Goal: Entertainment & Leisure: Consume media (video, audio)

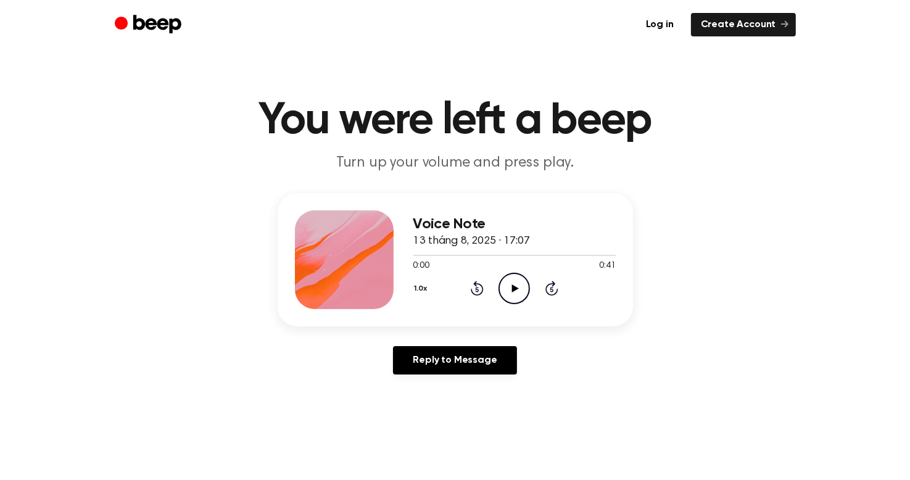
click at [516, 278] on icon "Play Audio" at bounding box center [513, 288] width 31 height 31
click at [484, 258] on div at bounding box center [514, 255] width 202 height 10
drag, startPoint x: 484, startPoint y: 258, endPoint x: 417, endPoint y: 261, distance: 67.3
click at [417, 261] on div "0:14 0:41 Your browser does not support the [object Object] element." at bounding box center [514, 261] width 202 height 23
click at [416, 256] on div at bounding box center [514, 255] width 202 height 10
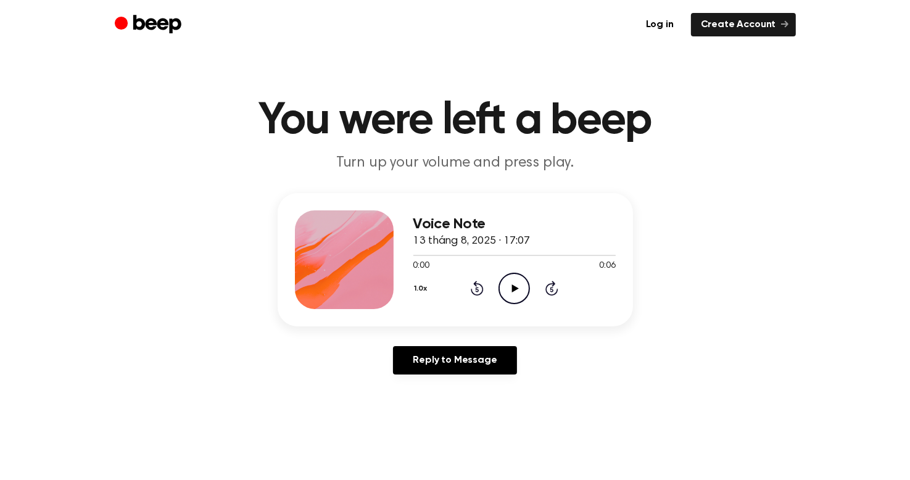
click at [512, 283] on icon "Play Audio" at bounding box center [513, 288] width 31 height 31
click at [517, 286] on icon "Play Audio" at bounding box center [513, 288] width 31 height 31
click at [514, 293] on icon "Play Audio" at bounding box center [513, 288] width 31 height 31
click at [516, 288] on icon at bounding box center [515, 288] width 7 height 8
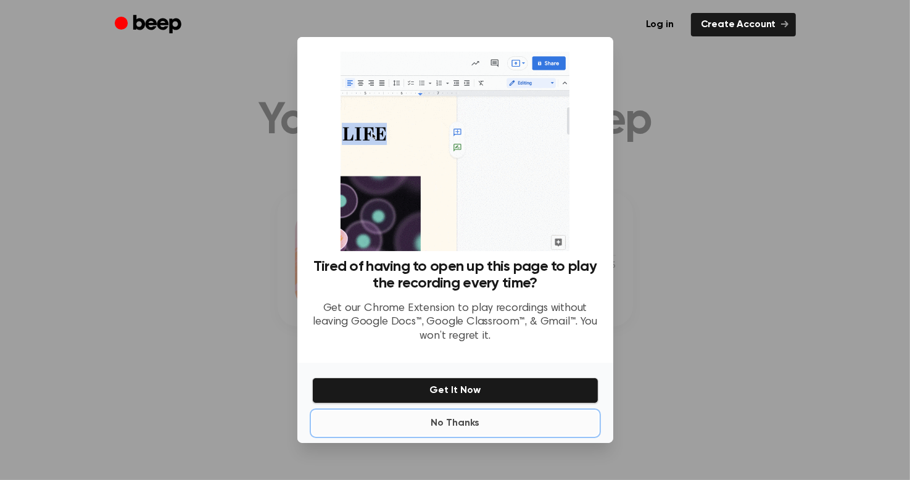
click at [454, 420] on button "No Thanks" at bounding box center [455, 423] width 286 height 25
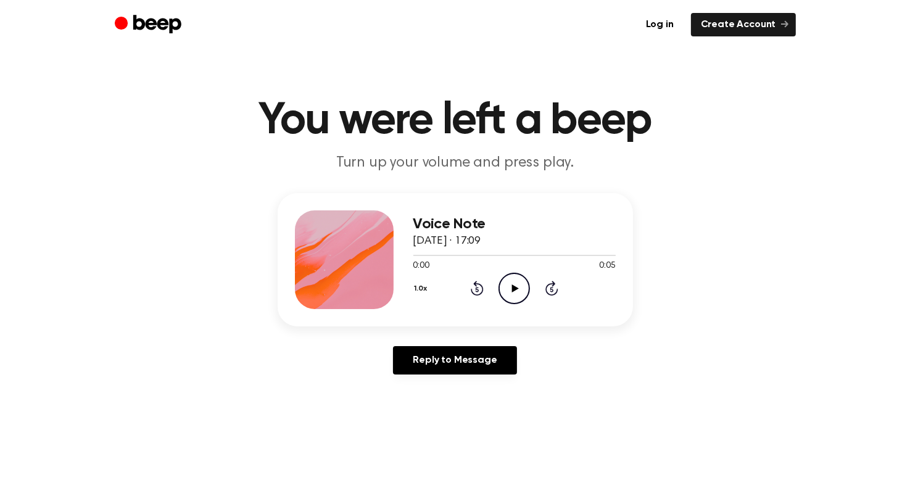
click at [517, 284] on icon "Play Audio" at bounding box center [513, 288] width 31 height 31
